Goal: Communication & Community: Answer question/provide support

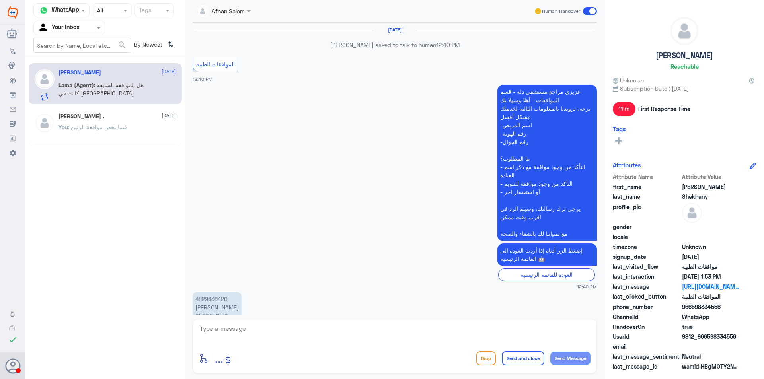
scroll to position [445, 0]
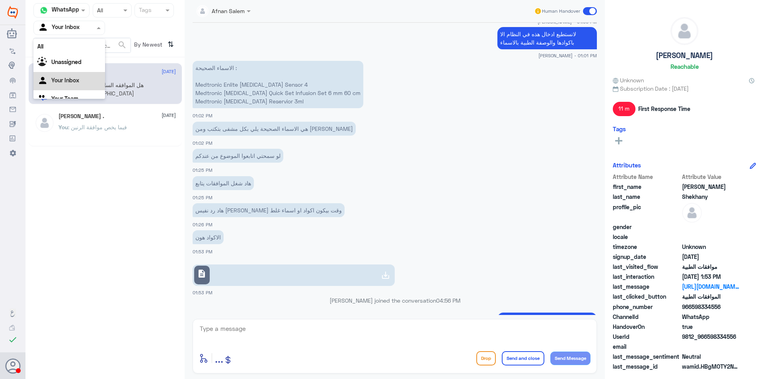
click at [84, 30] on div at bounding box center [69, 27] width 71 height 9
click at [81, 86] on div "Your Team" at bounding box center [69, 89] width 72 height 18
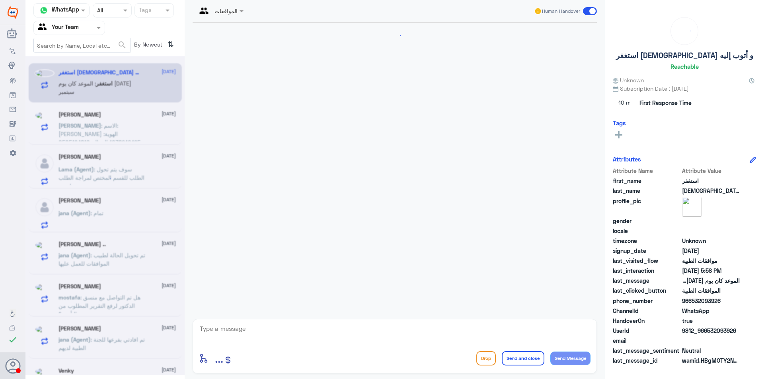
scroll to position [231, 0]
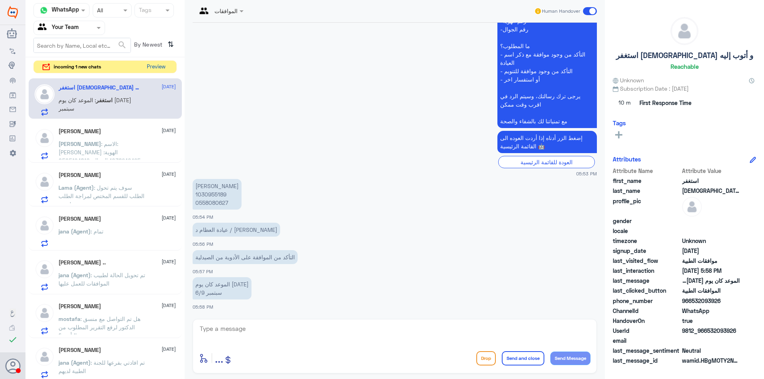
click at [159, 70] on button "Preview" at bounding box center [156, 67] width 25 height 12
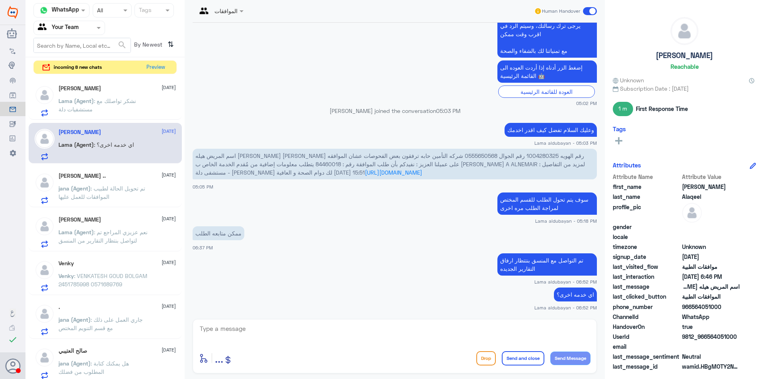
scroll to position [302, 0]
click at [159, 67] on button "Preview" at bounding box center [156, 67] width 25 height 12
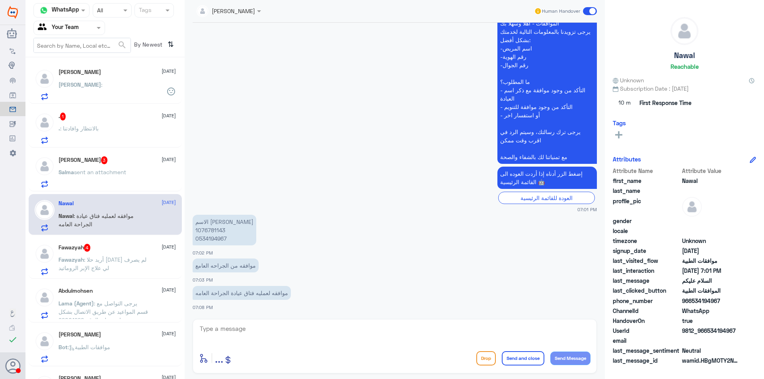
scroll to position [0, 0]
click at [108, 86] on div "Fay :" at bounding box center [116, 92] width 117 height 18
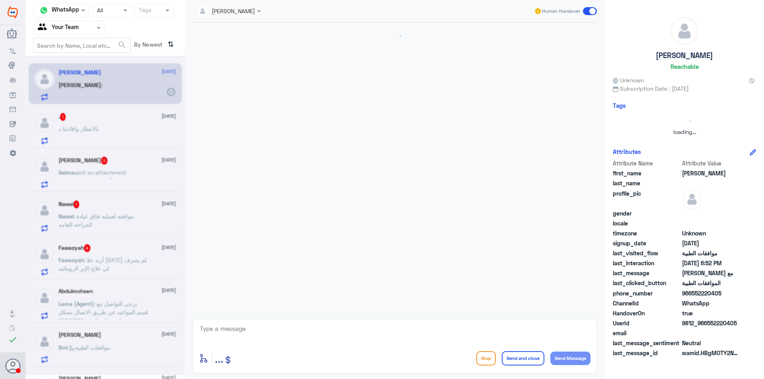
scroll to position [730, 0]
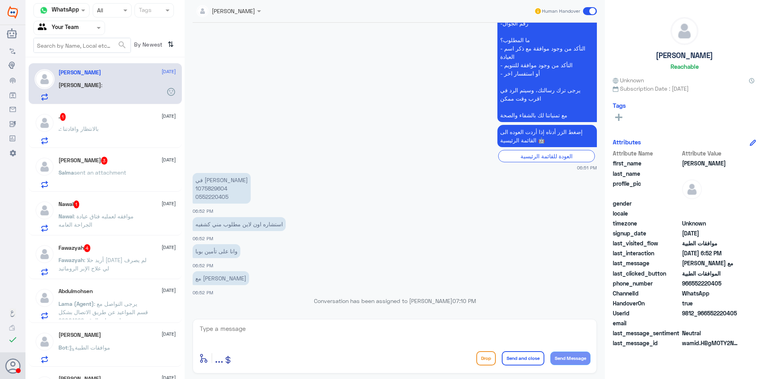
click at [112, 126] on div ". 1 [DATE] . : بالانتظار وافادتنا" at bounding box center [116, 128] width 117 height 31
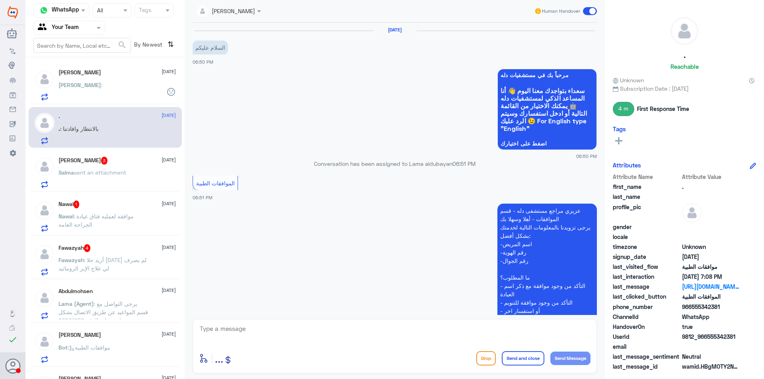
scroll to position [338, 0]
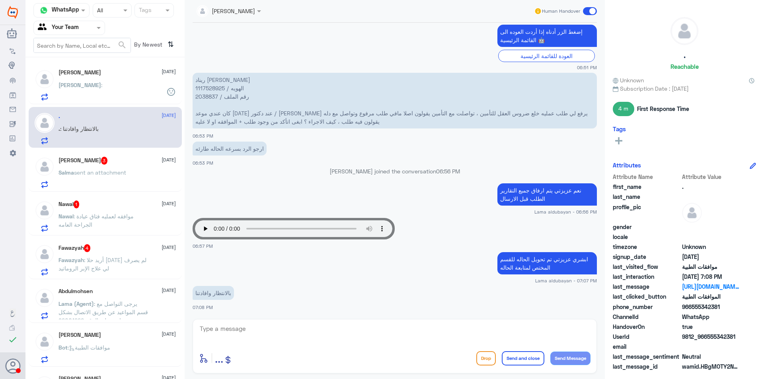
click at [103, 179] on p "Salma sent an attachment" at bounding box center [92, 178] width 68 height 20
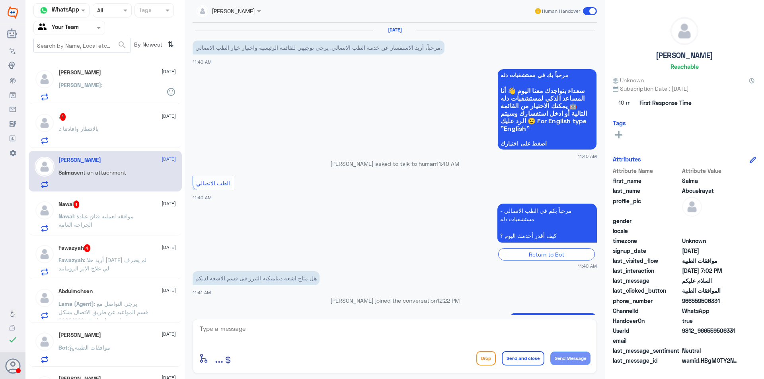
scroll to position [541, 0]
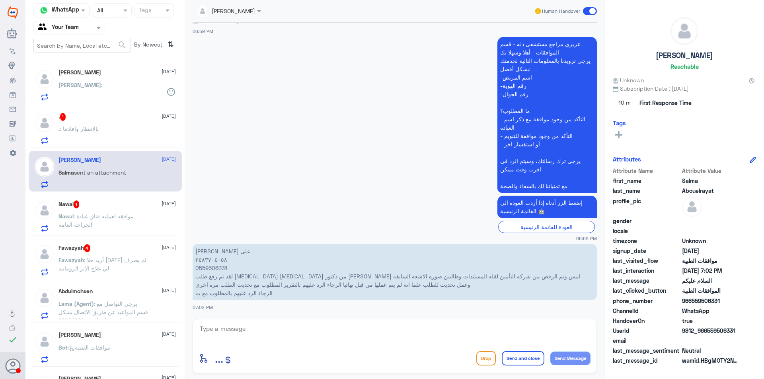
click at [101, 141] on div ". : بالانتظار وافادتنا" at bounding box center [116, 135] width 117 height 18
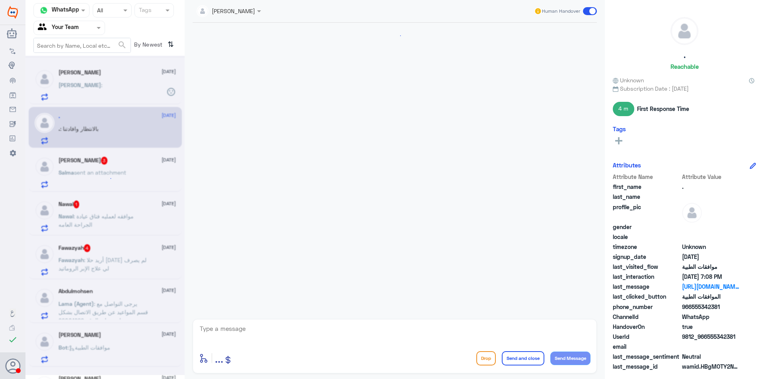
scroll to position [338, 0]
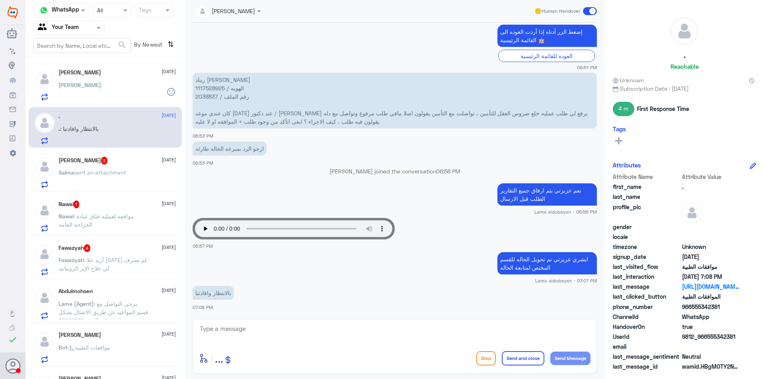
click at [107, 165] on div "[PERSON_NAME] 3 [DATE] Salma sent an attachment" at bounding box center [116, 172] width 117 height 31
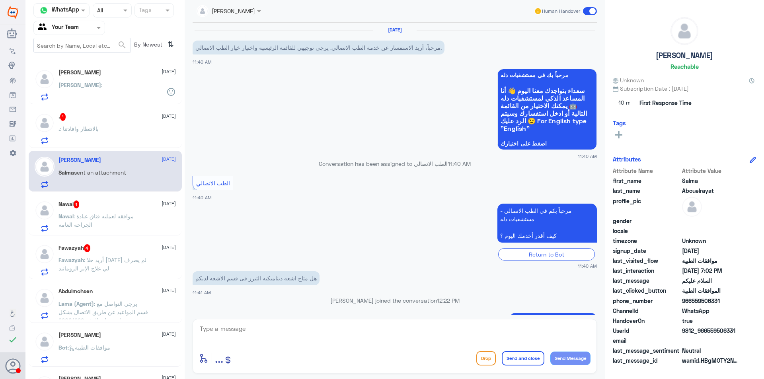
scroll to position [541, 0]
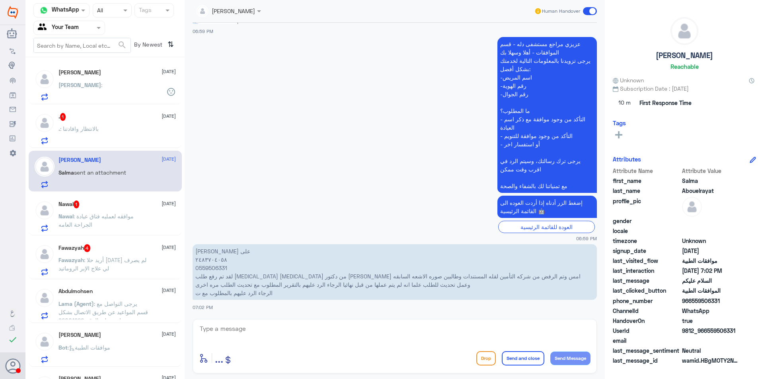
click at [105, 214] on span ": موافقه لعمليه فتاق عيادة الجراحة العامه" at bounding box center [95, 220] width 75 height 15
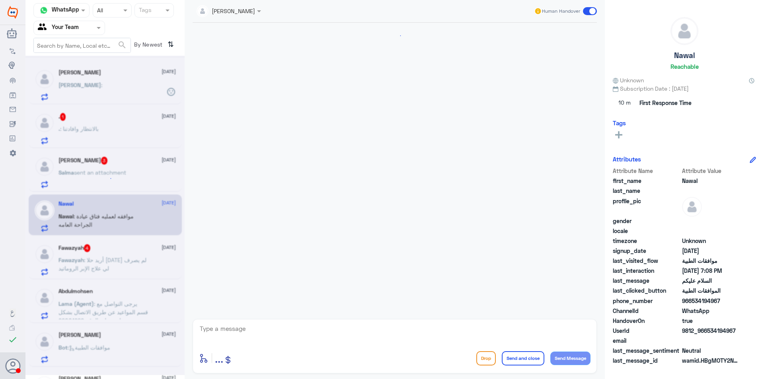
scroll to position [196, 0]
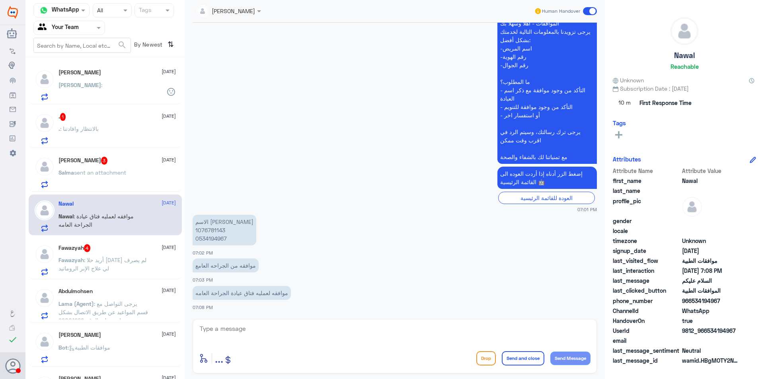
click at [104, 163] on h5 "[PERSON_NAME] 3" at bounding box center [82, 161] width 49 height 8
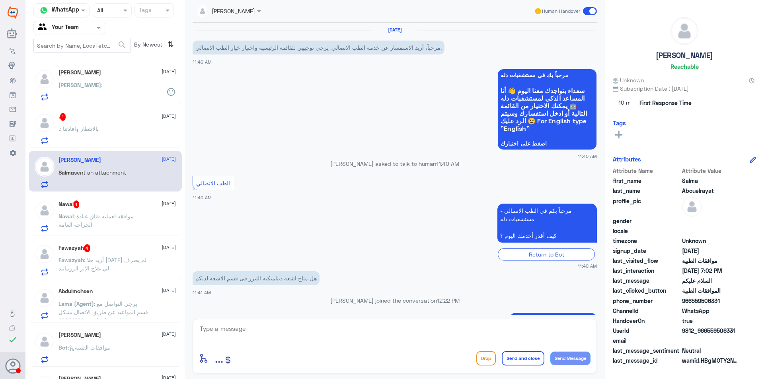
scroll to position [541, 0]
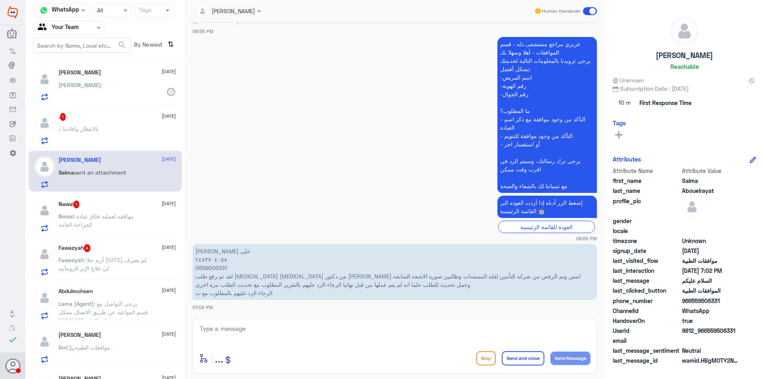
click at [117, 212] on div "Nawal 1 [DATE] Nawal : موافقه لعمليه فتاق عيادة الجراحة العامه" at bounding box center [116, 215] width 117 height 31
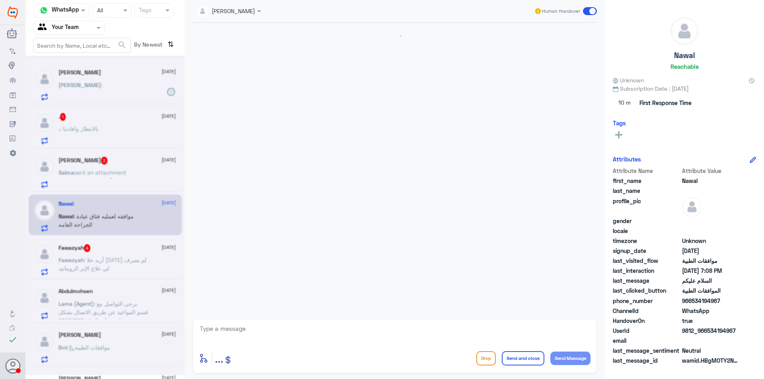
scroll to position [196, 0]
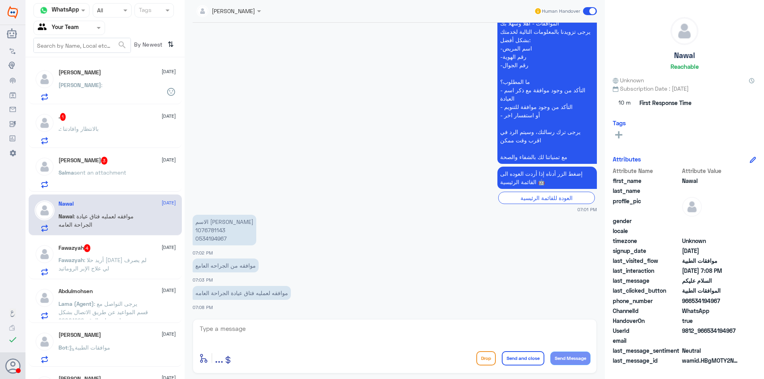
click at [98, 257] on span ": أريد حلا [DATE] لم يصرف لي علاج الإبر الروماتيد" at bounding box center [102, 264] width 88 height 15
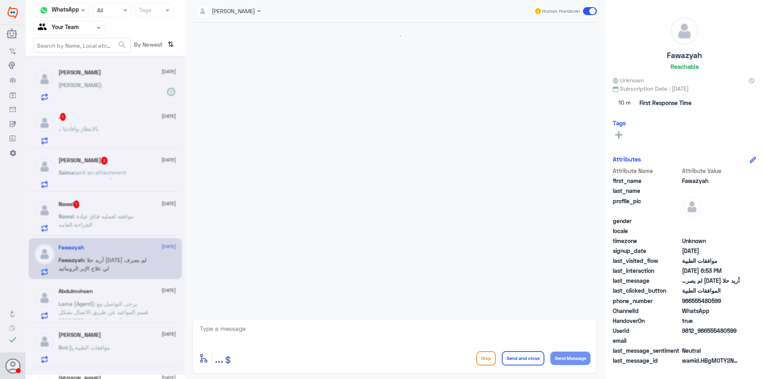
scroll to position [194, 0]
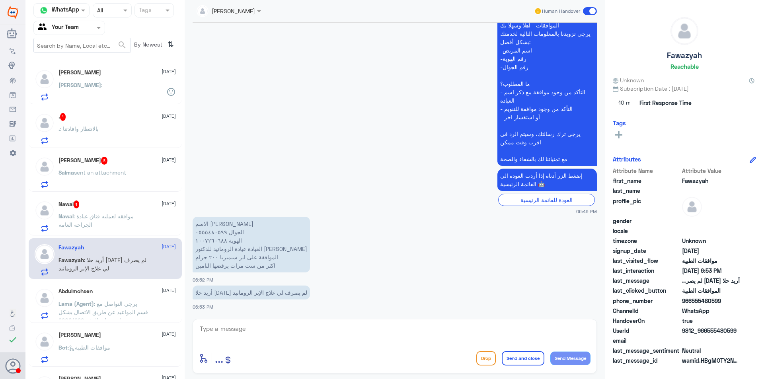
click at [117, 310] on span ": يرجى التواصل مع قسم المواعيد عن طريق الاتصال بشكل مباشر على الرقم 92001222" at bounding box center [102, 311] width 89 height 23
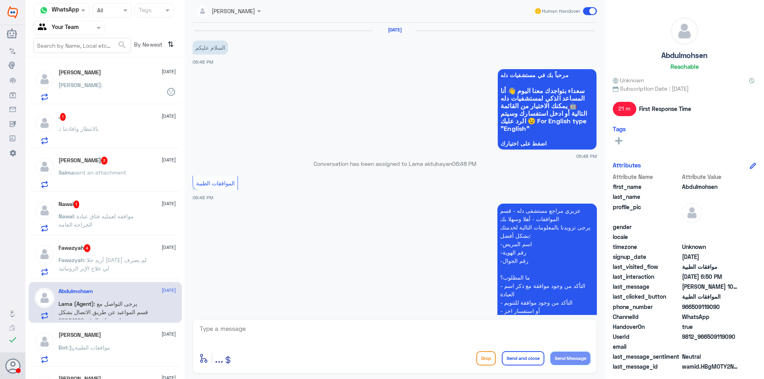
scroll to position [223, 0]
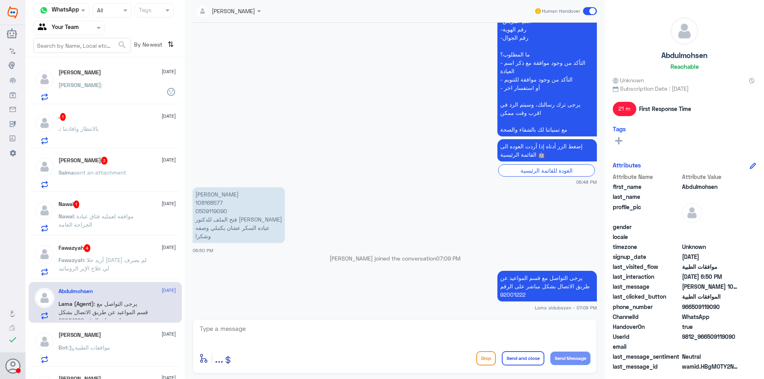
click at [132, 342] on div "[PERSON_NAME] [DATE] Bot : موافقات الطبية" at bounding box center [116, 347] width 117 height 31
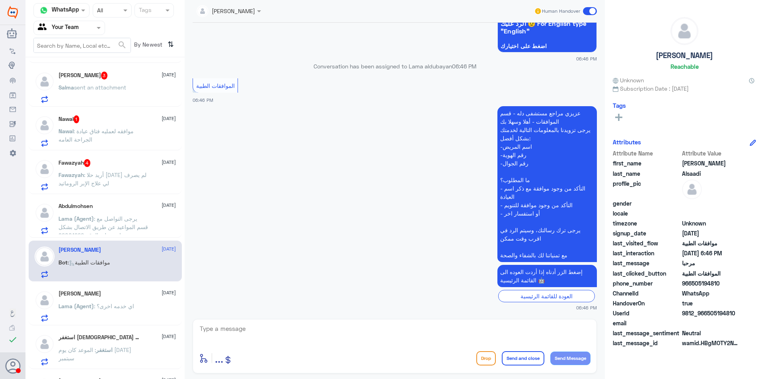
scroll to position [159, 0]
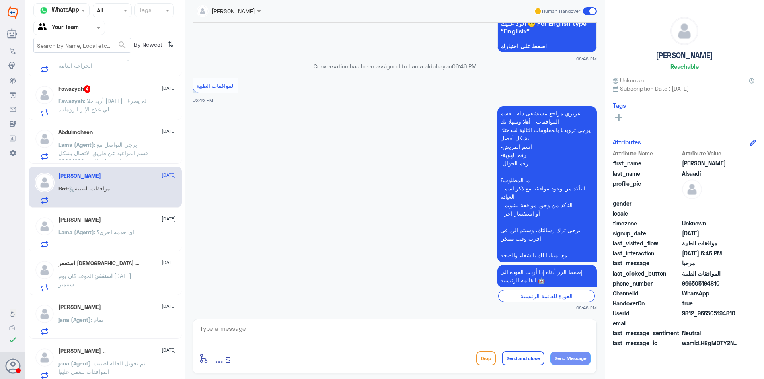
click at [117, 240] on p "Lama (Agent) : اي خدمه اخرى؟" at bounding box center [96, 238] width 76 height 20
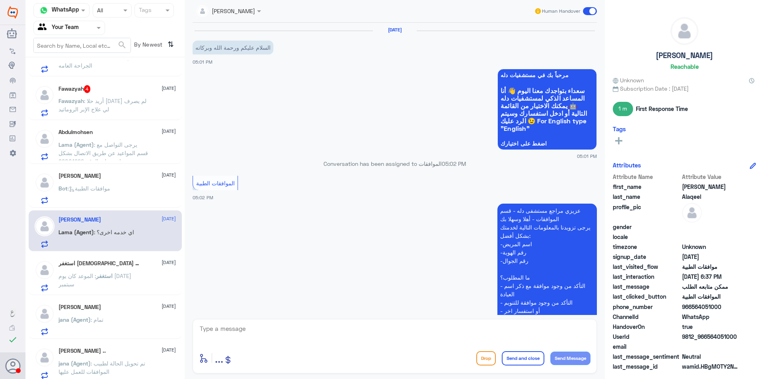
scroll to position [302, 0]
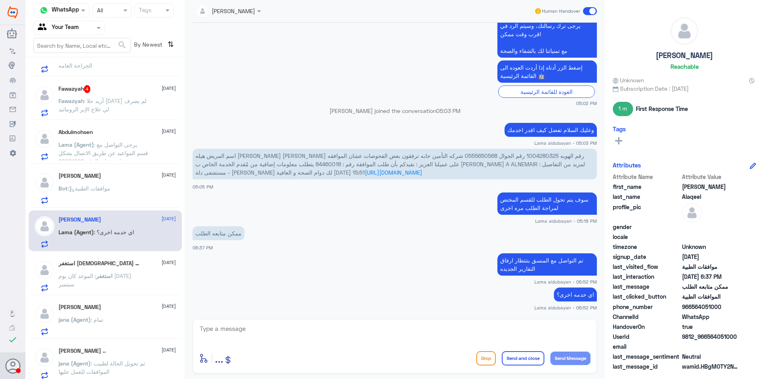
click at [121, 273] on span ": الموعد كان يوم [DATE] سبتمبر" at bounding box center [94, 279] width 73 height 15
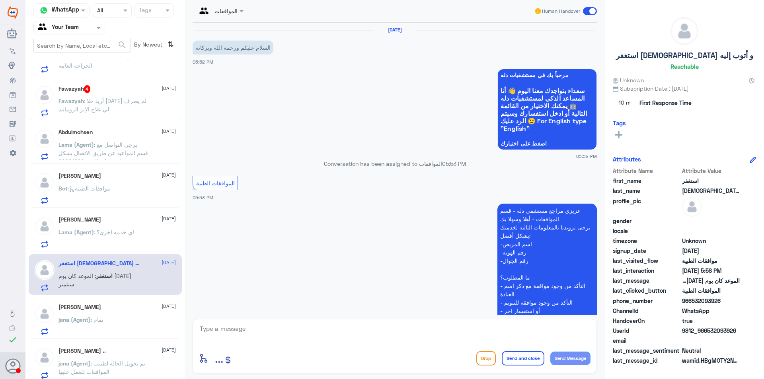
scroll to position [231, 0]
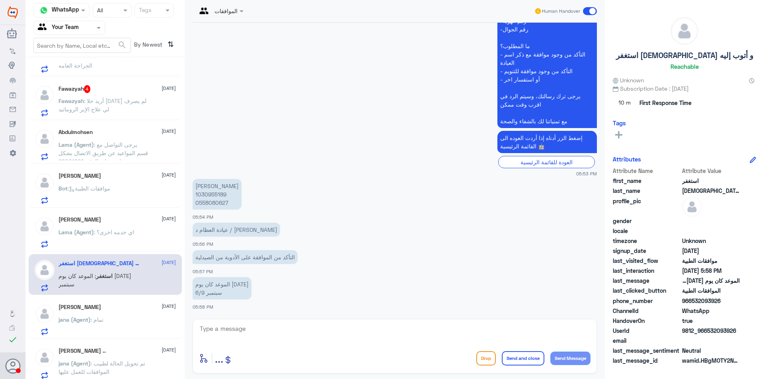
click at [127, 310] on div "[PERSON_NAME] [DATE]" at bounding box center [116, 307] width 117 height 7
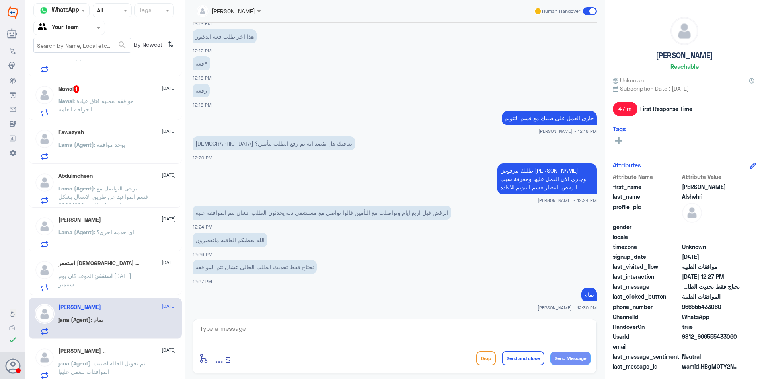
click at [91, 91] on div "Nawal 1 [DATE]" at bounding box center [116, 89] width 117 height 8
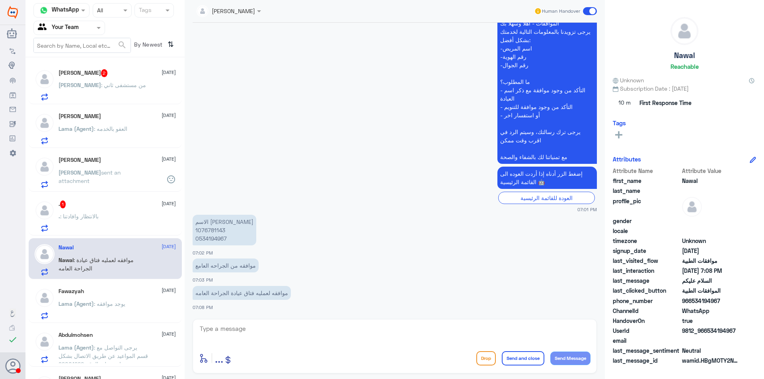
click at [99, 90] on p "[PERSON_NAME] : من مستشفى ثاني" at bounding box center [101, 91] width 87 height 20
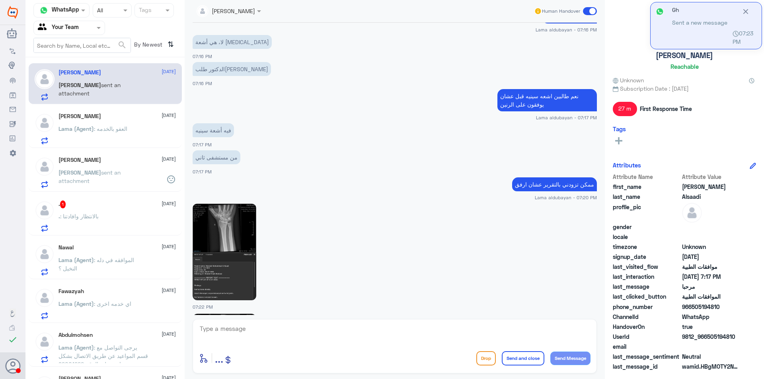
scroll to position [725, 0]
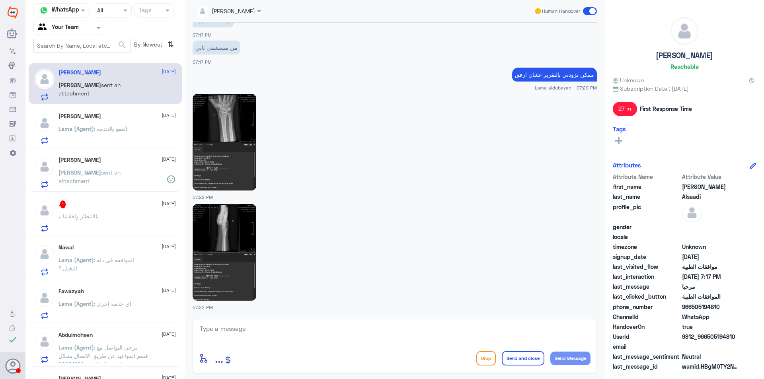
click at [64, 175] on span "[PERSON_NAME]" at bounding box center [79, 172] width 43 height 7
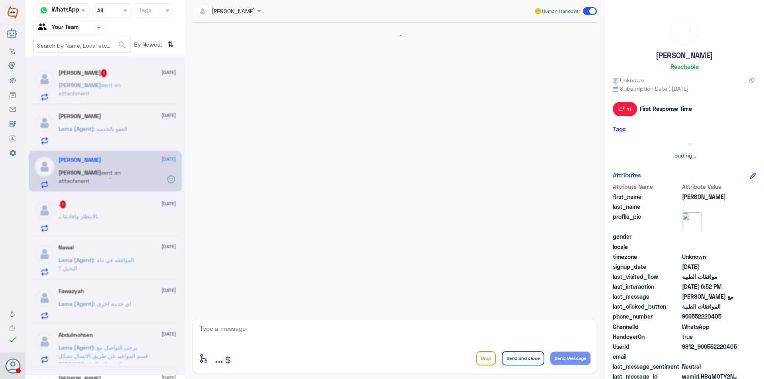
click at [85, 218] on div at bounding box center [104, 215] width 159 height 319
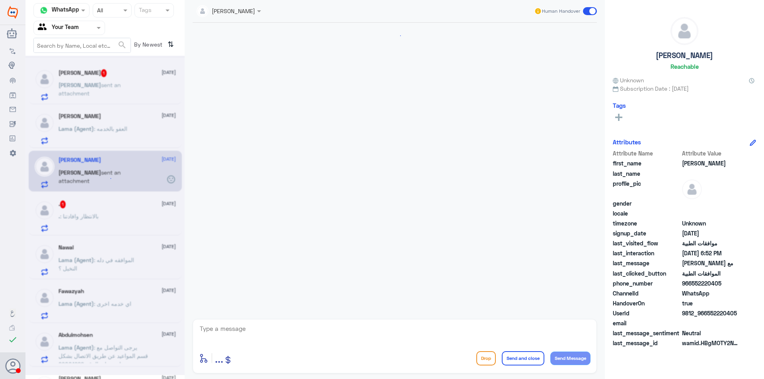
scroll to position [730, 0]
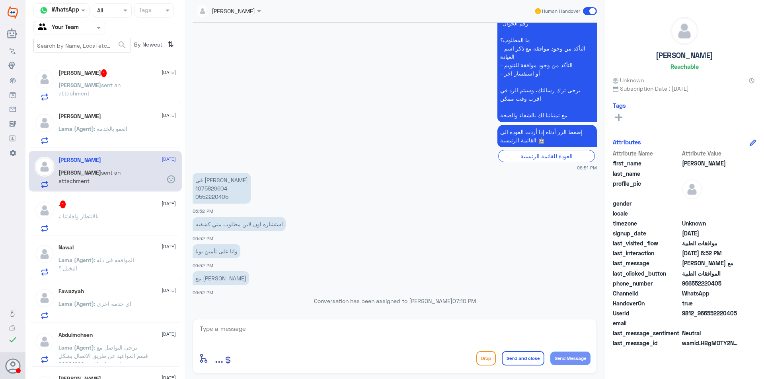
click at [91, 81] on p "[PERSON_NAME] sent an attachment" at bounding box center [102, 91] width 89 height 20
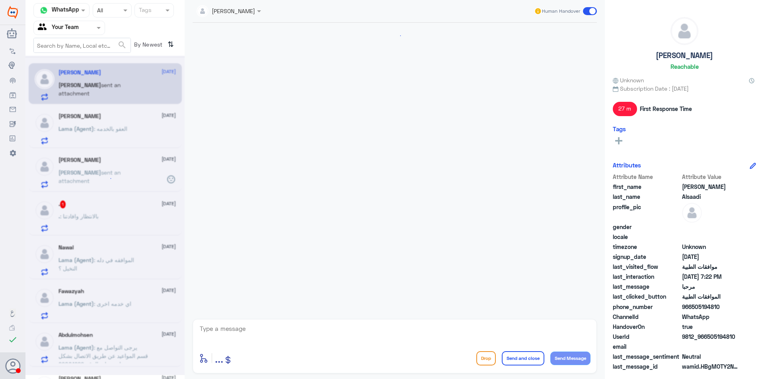
scroll to position [639, 0]
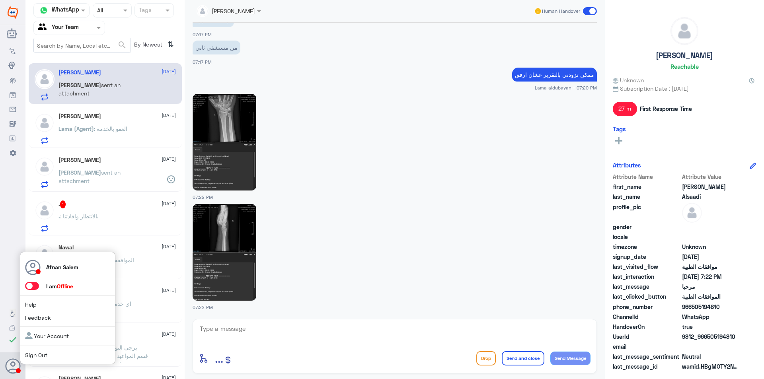
click at [28, 354] on link "Sign Out" at bounding box center [36, 355] width 22 height 7
